Goal: Transaction & Acquisition: Purchase product/service

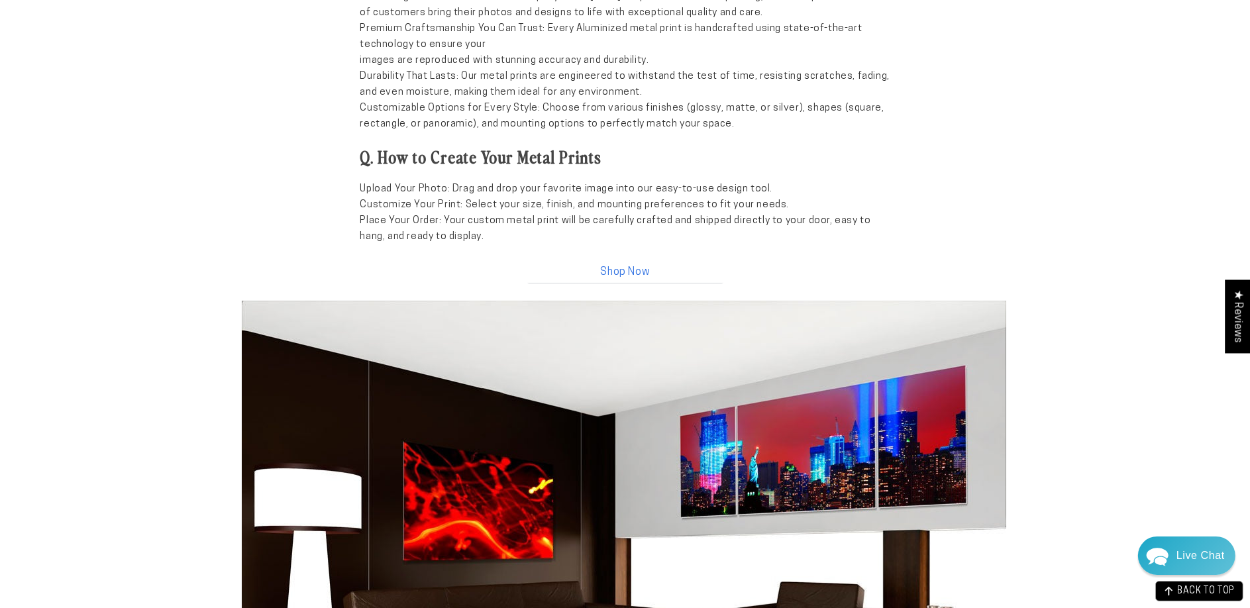
scroll to position [1324, 0]
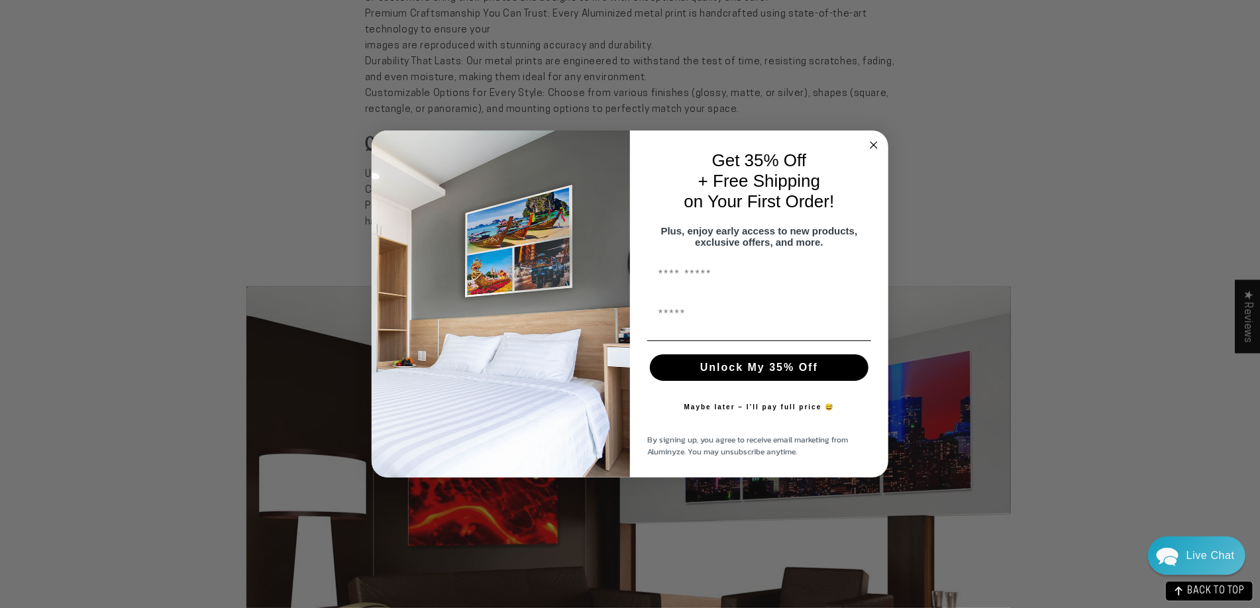
click at [876, 138] on circle "Close dialog" at bounding box center [873, 145] width 15 height 15
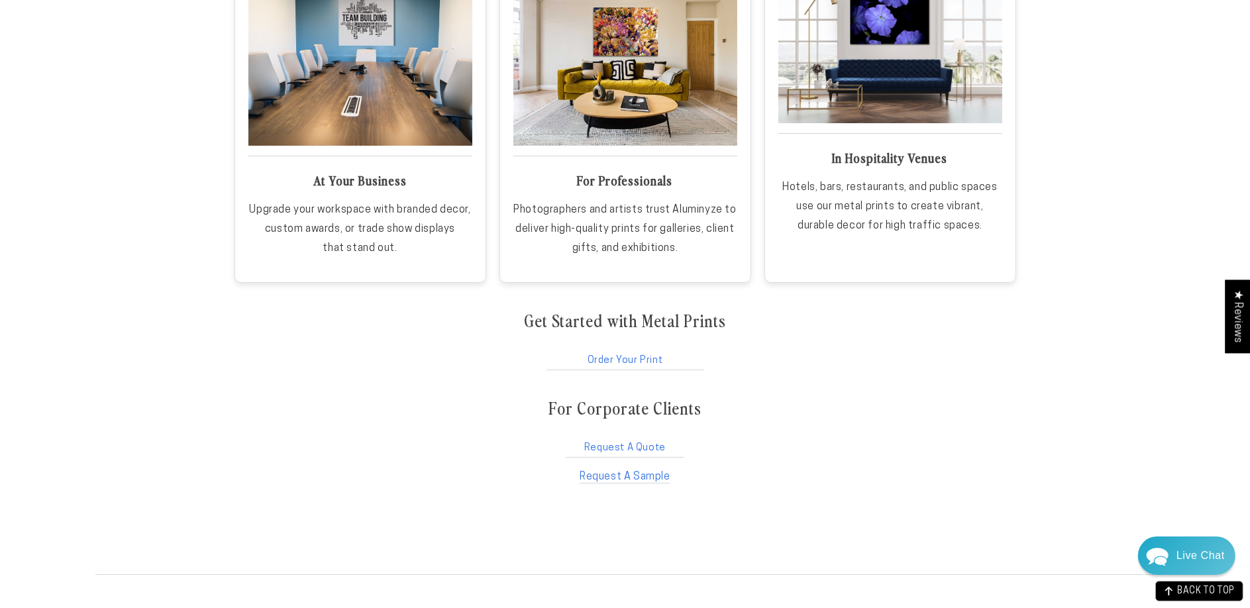
scroll to position [2185, 0]
click at [636, 356] on link "Order Your Print" at bounding box center [625, 356] width 162 height 25
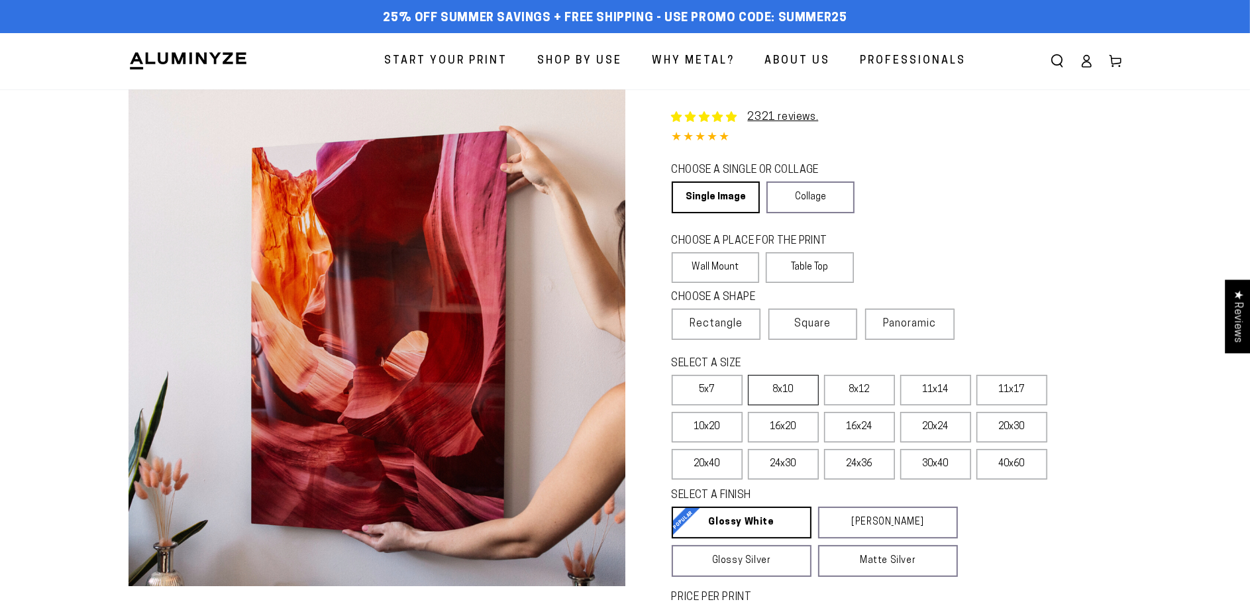
select select "**********"
click at [943, 464] on label "30x40" at bounding box center [935, 464] width 71 height 30
click at [945, 466] on label "30x40" at bounding box center [935, 464] width 71 height 30
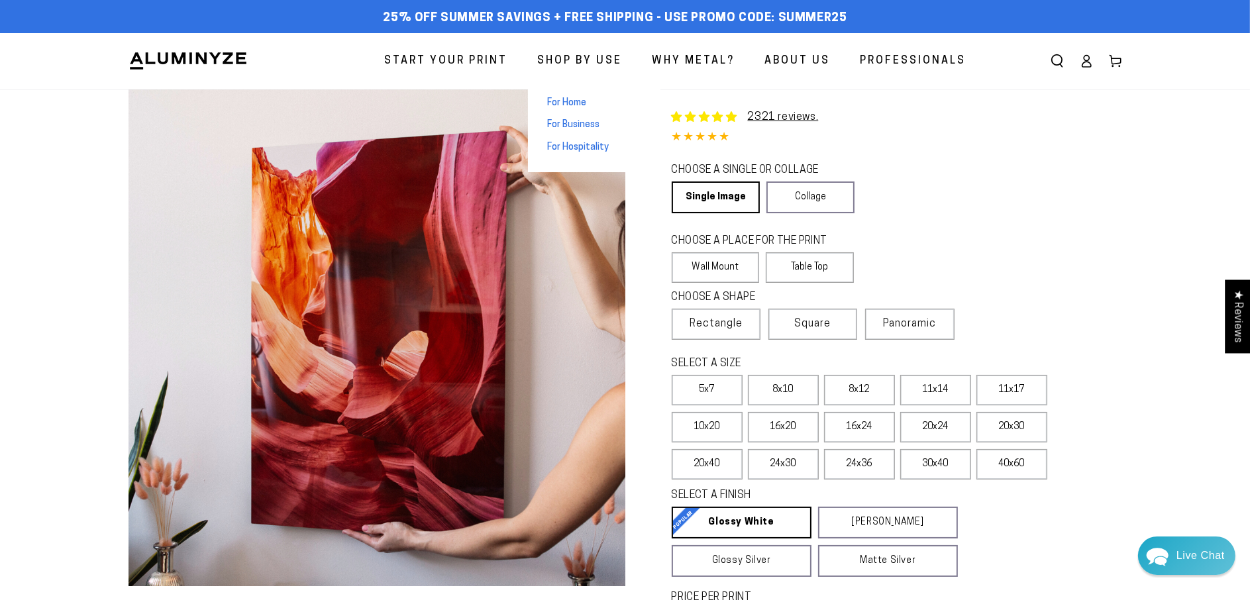
click at [609, 55] on span "Shop By Use" at bounding box center [580, 61] width 85 height 19
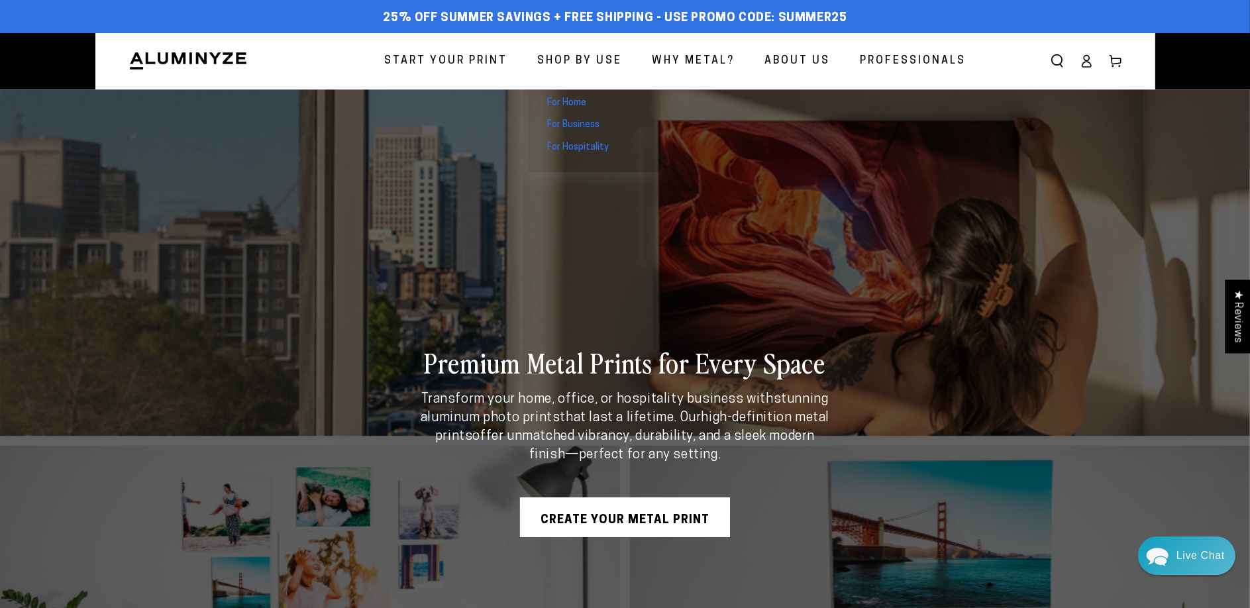
click at [580, 54] on span "Shop By Use" at bounding box center [580, 61] width 85 height 19
click at [599, 123] on span "For Business" at bounding box center [574, 125] width 52 height 13
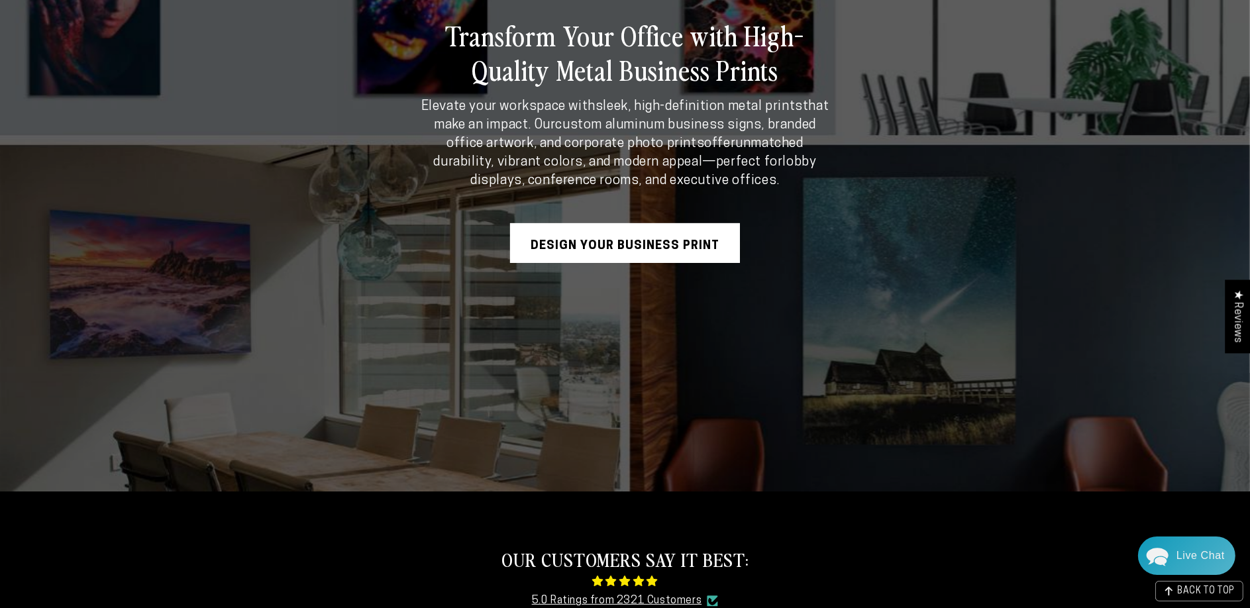
scroll to position [331, 0]
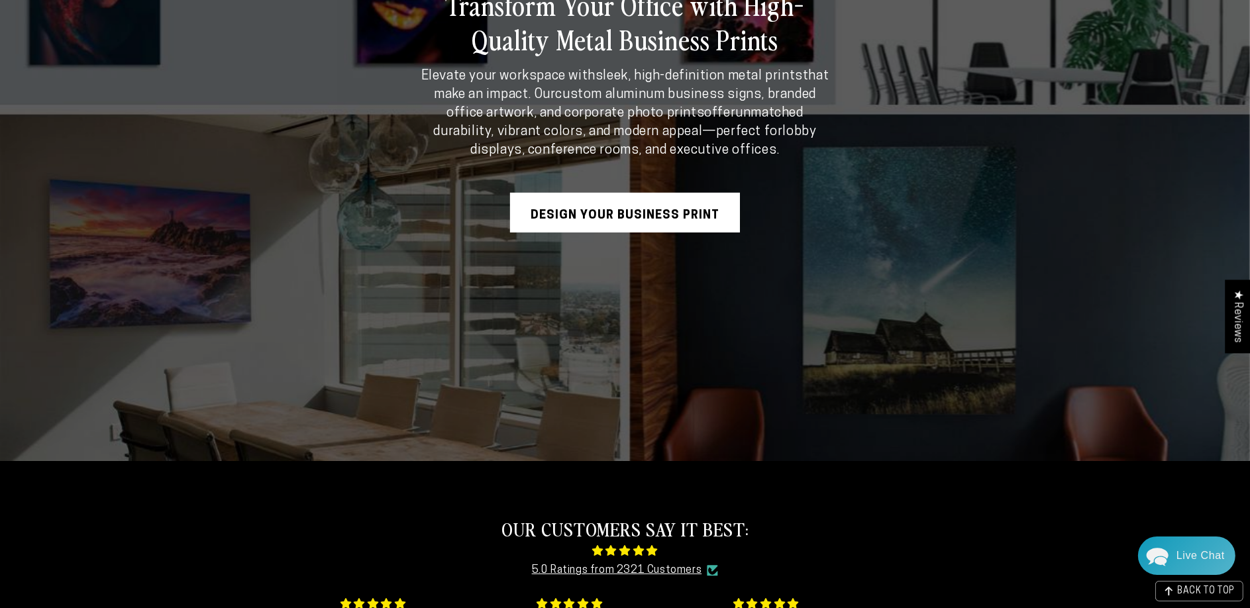
click at [624, 217] on link "Design Your Business Print" at bounding box center [625, 213] width 230 height 40
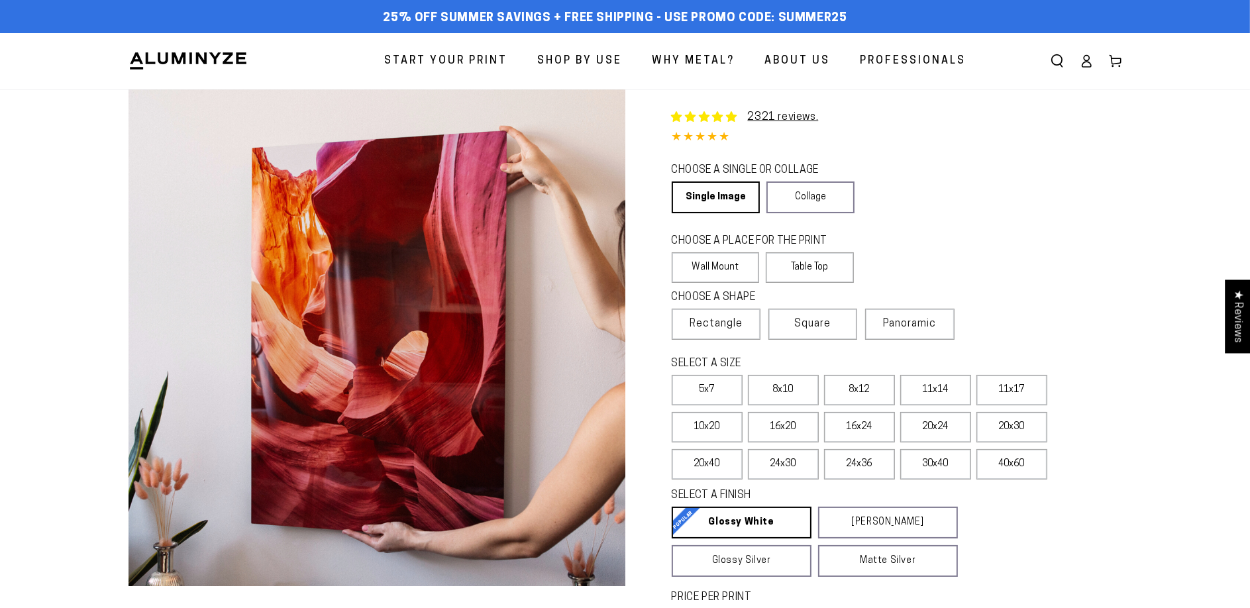
select select "**********"
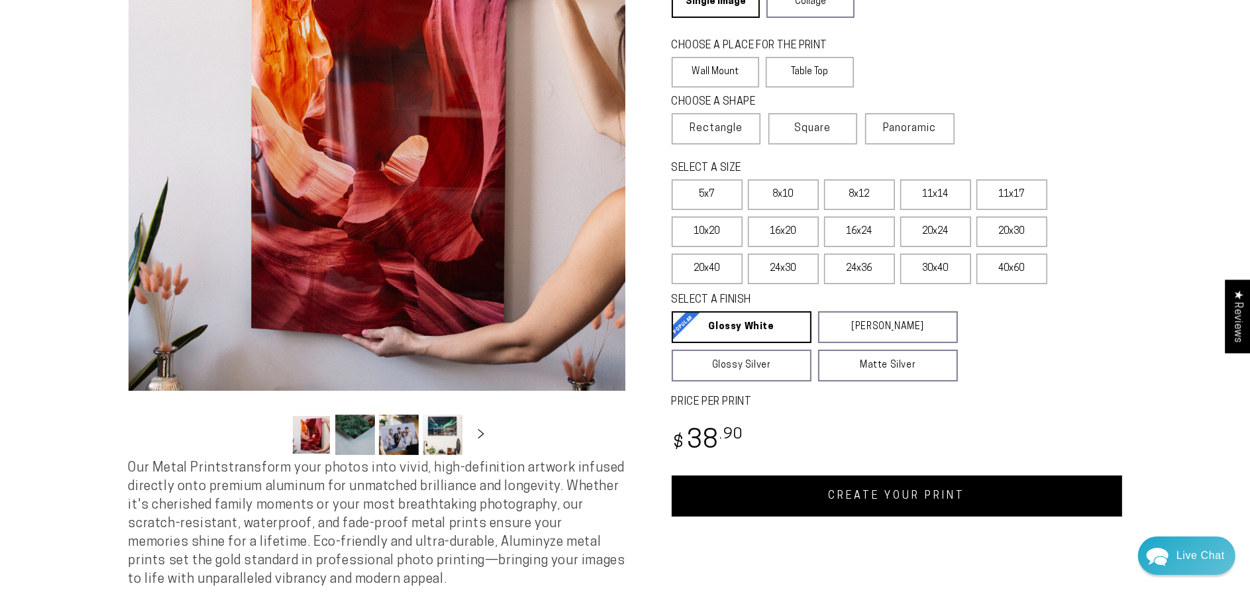
scroll to position [199, 0]
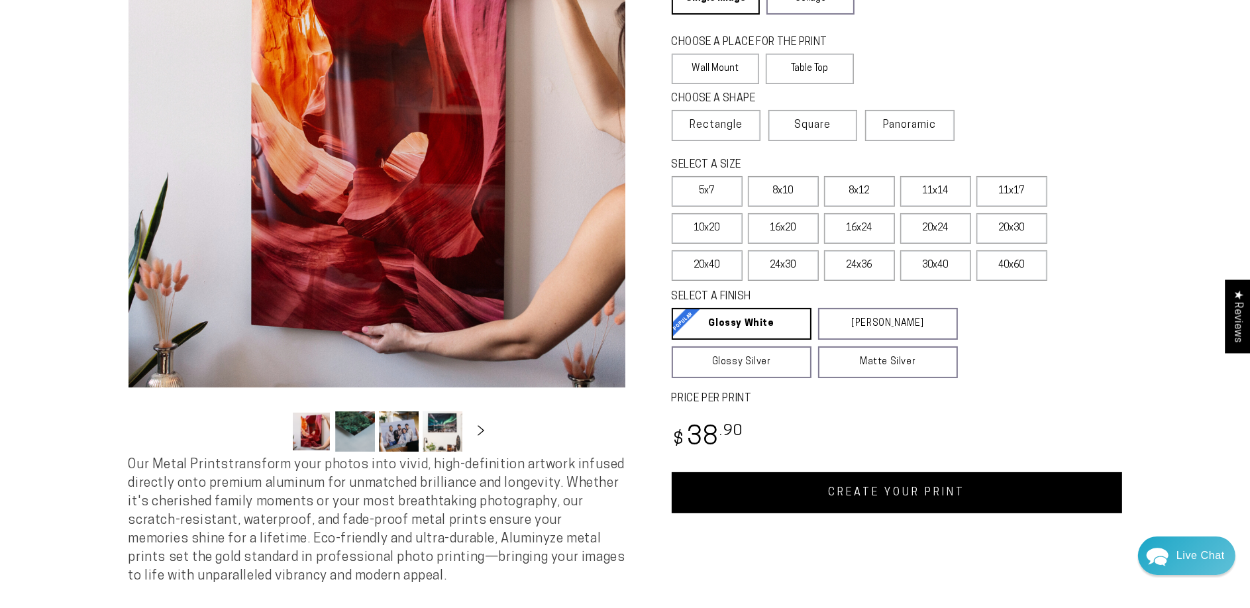
click at [475, 426] on button "Slide right" at bounding box center [480, 431] width 29 height 29
drag, startPoint x: 476, startPoint y: 426, endPoint x: 484, endPoint y: 430, distance: 8.6
click at [484, 430] on button "Slide right" at bounding box center [480, 431] width 29 height 29
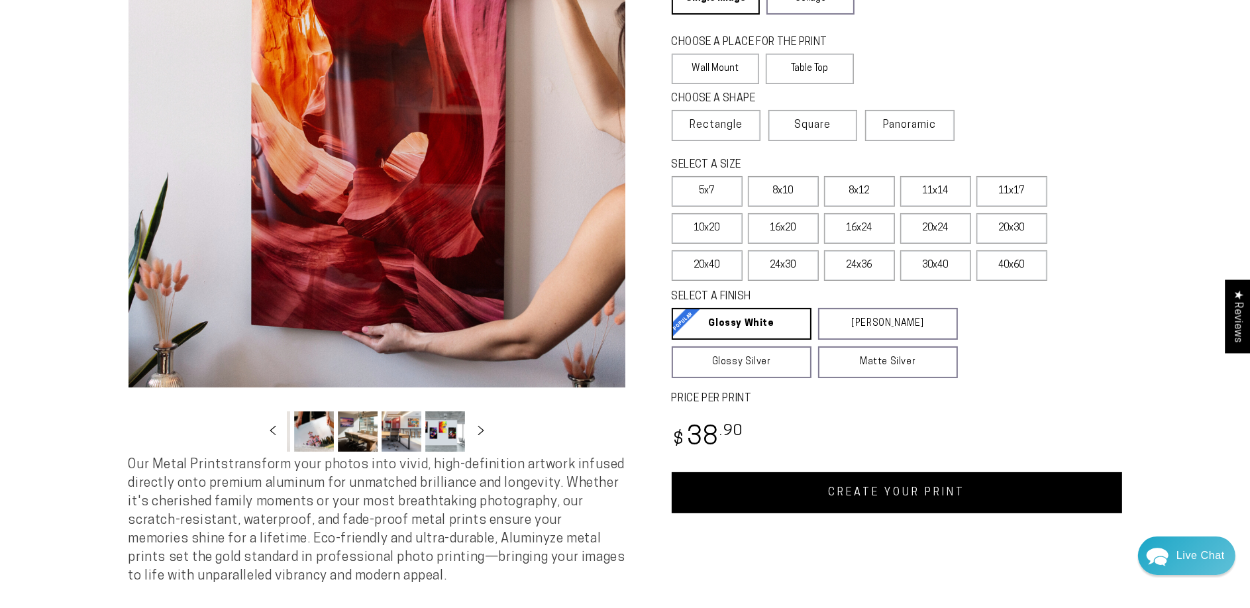
click at [444, 433] on button "Load image 10 in gallery view" at bounding box center [445, 431] width 40 height 40
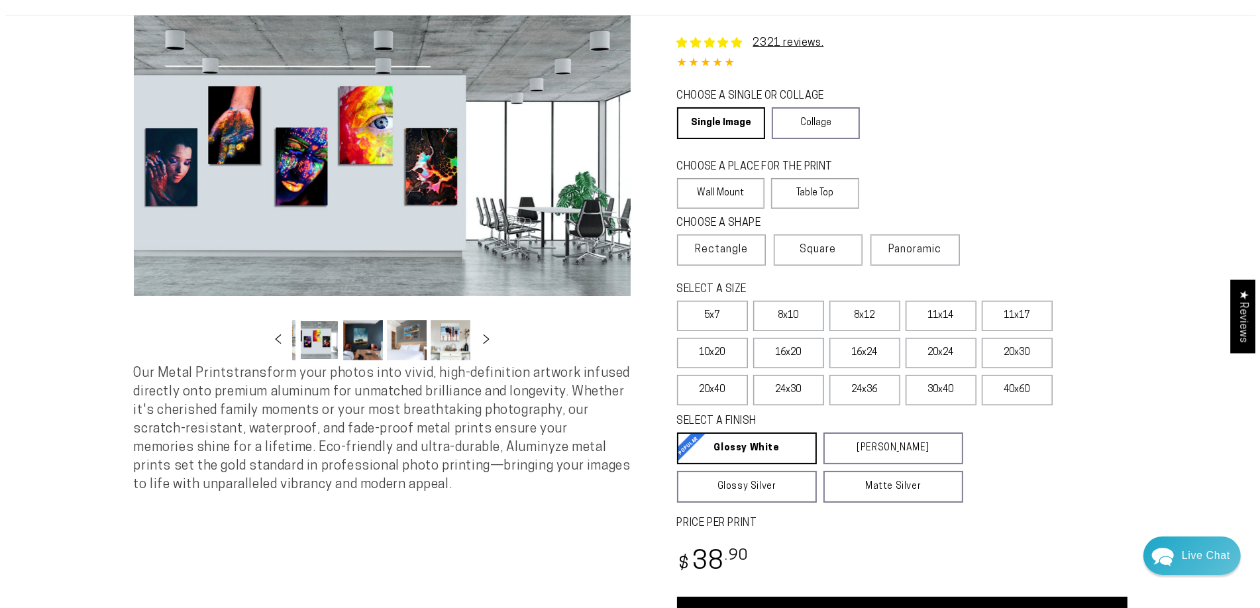
scroll to position [66, 0]
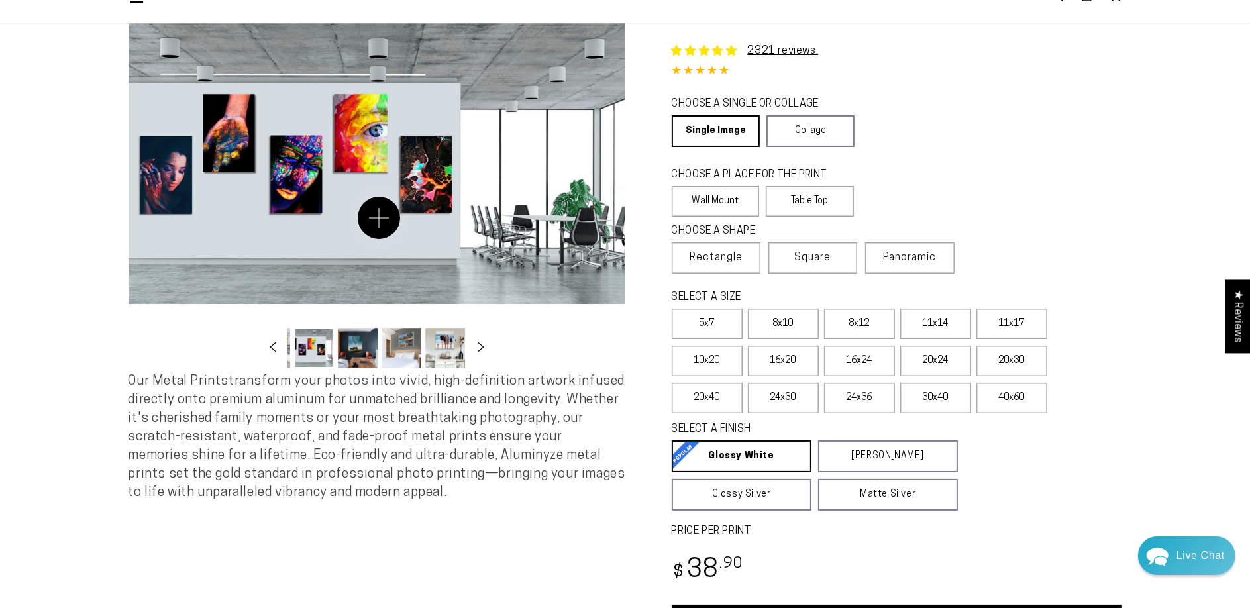
click at [379, 218] on button "Open media 10 in modal" at bounding box center [376, 163] width 497 height 281
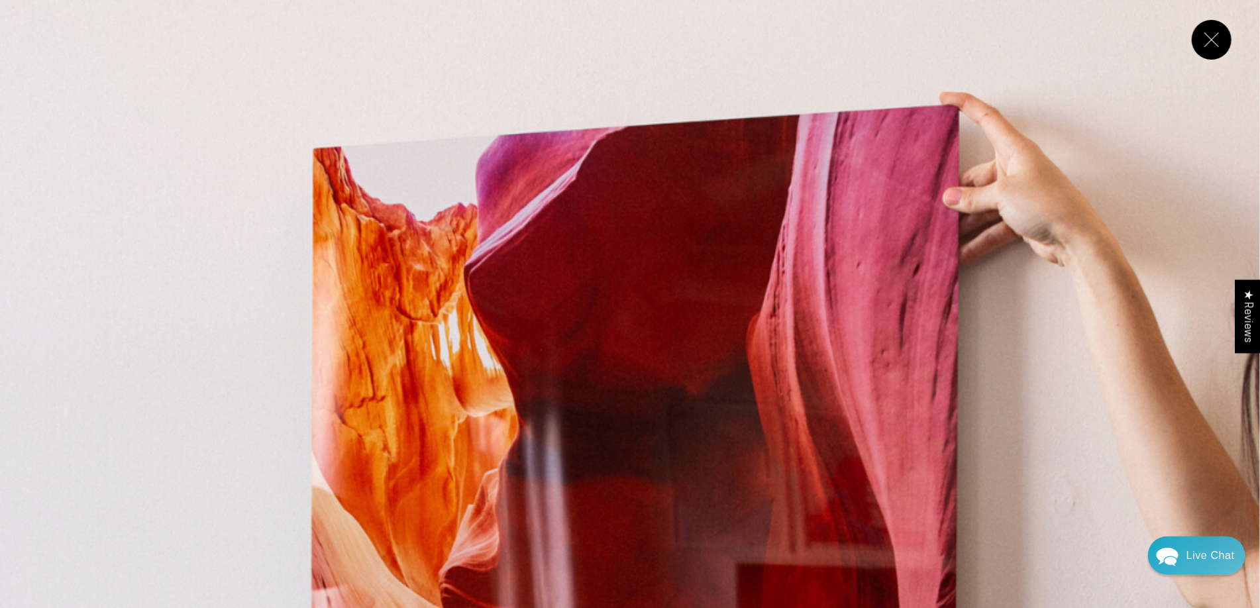
scroll to position [11248, 0]
